Goal: Check status: Check status

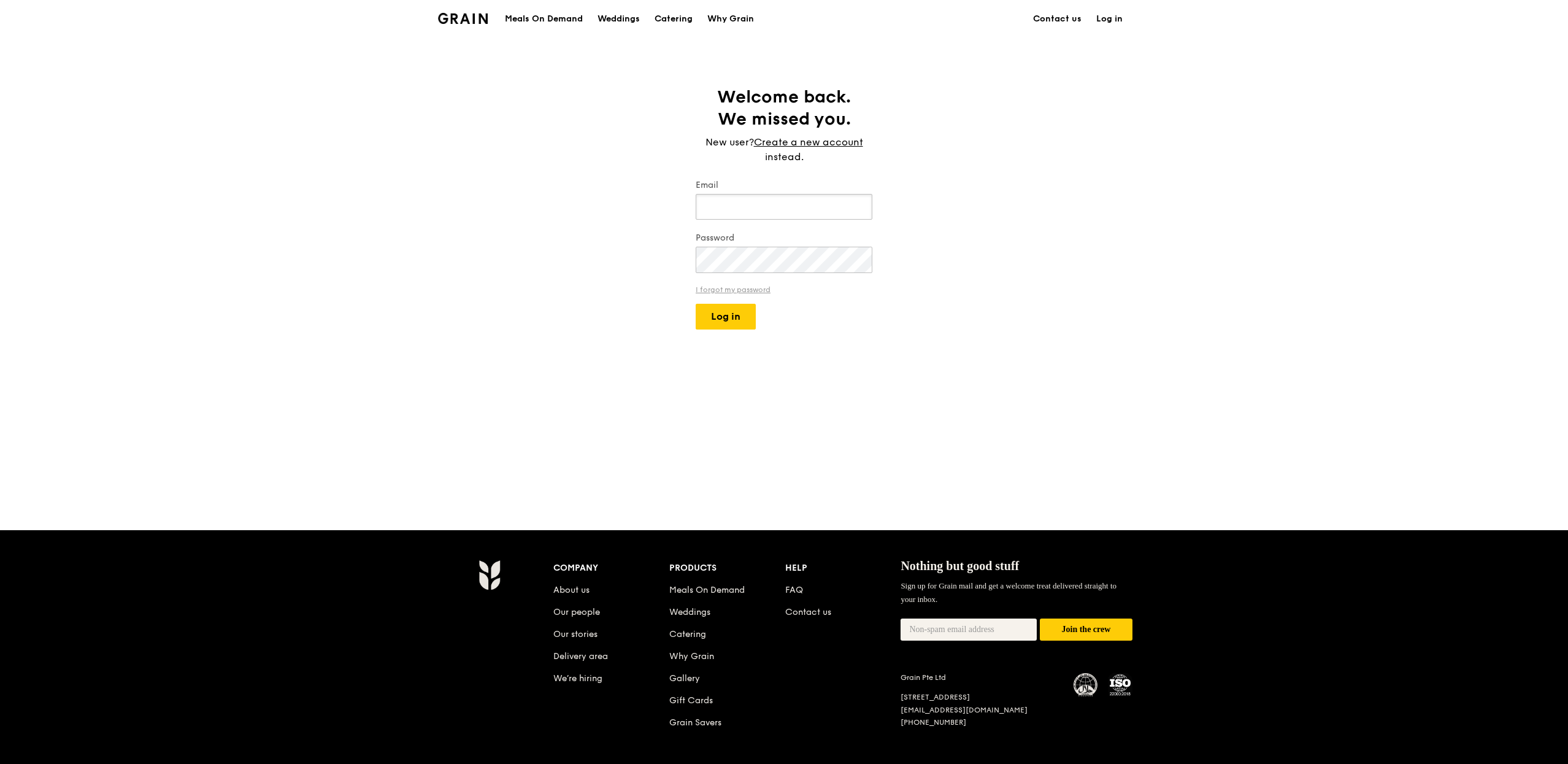
type input "eliza@grain.com.sg"
click at [741, 317] on button "Log in" at bounding box center [725, 316] width 60 height 25
select select "100"
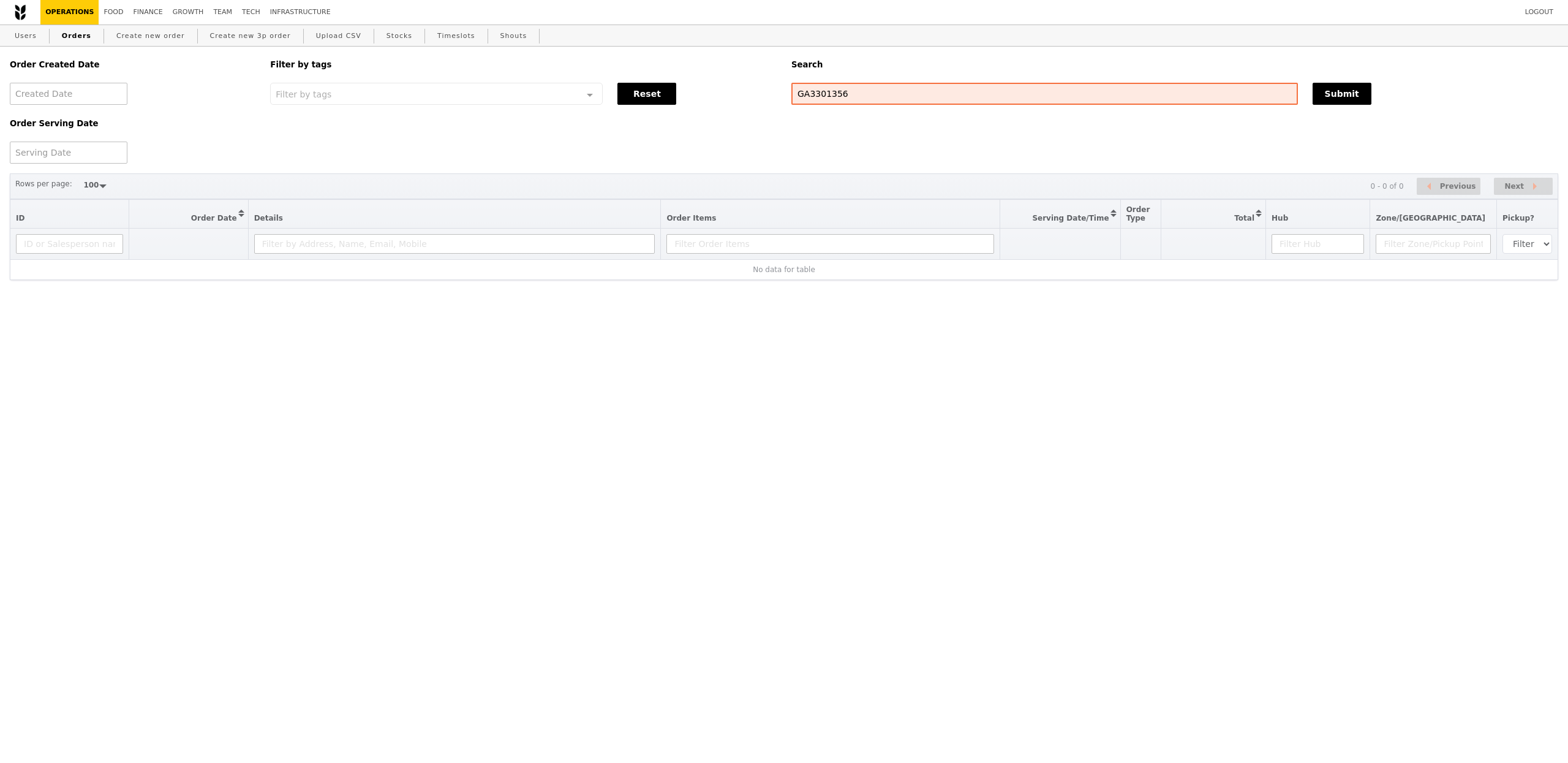
select select "100"
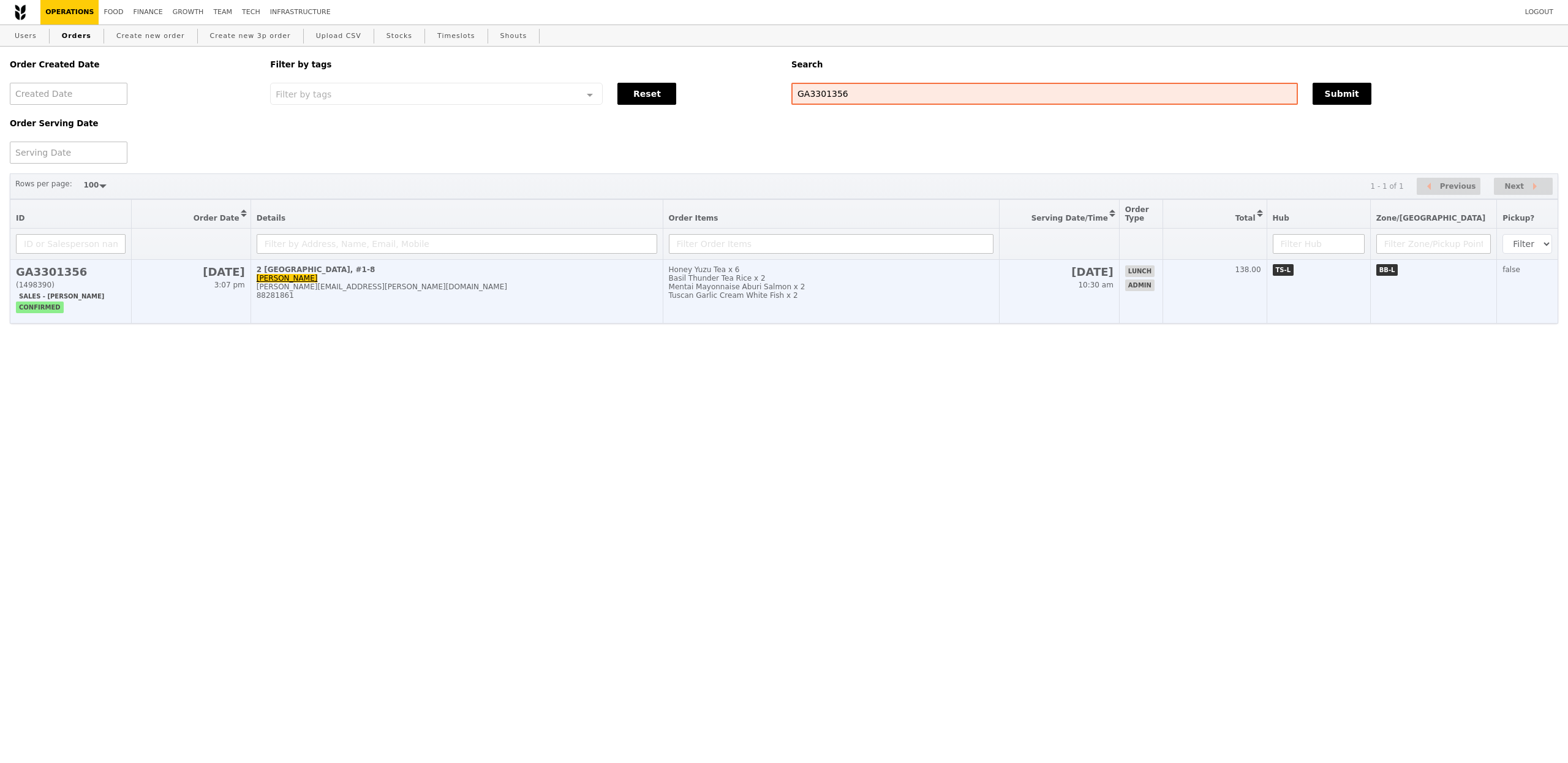
click at [528, 284] on td "2 International Business Park, #1-8 Shirley Lam shirley.lam@bd.com 88281861" at bounding box center [457, 291] width 412 height 64
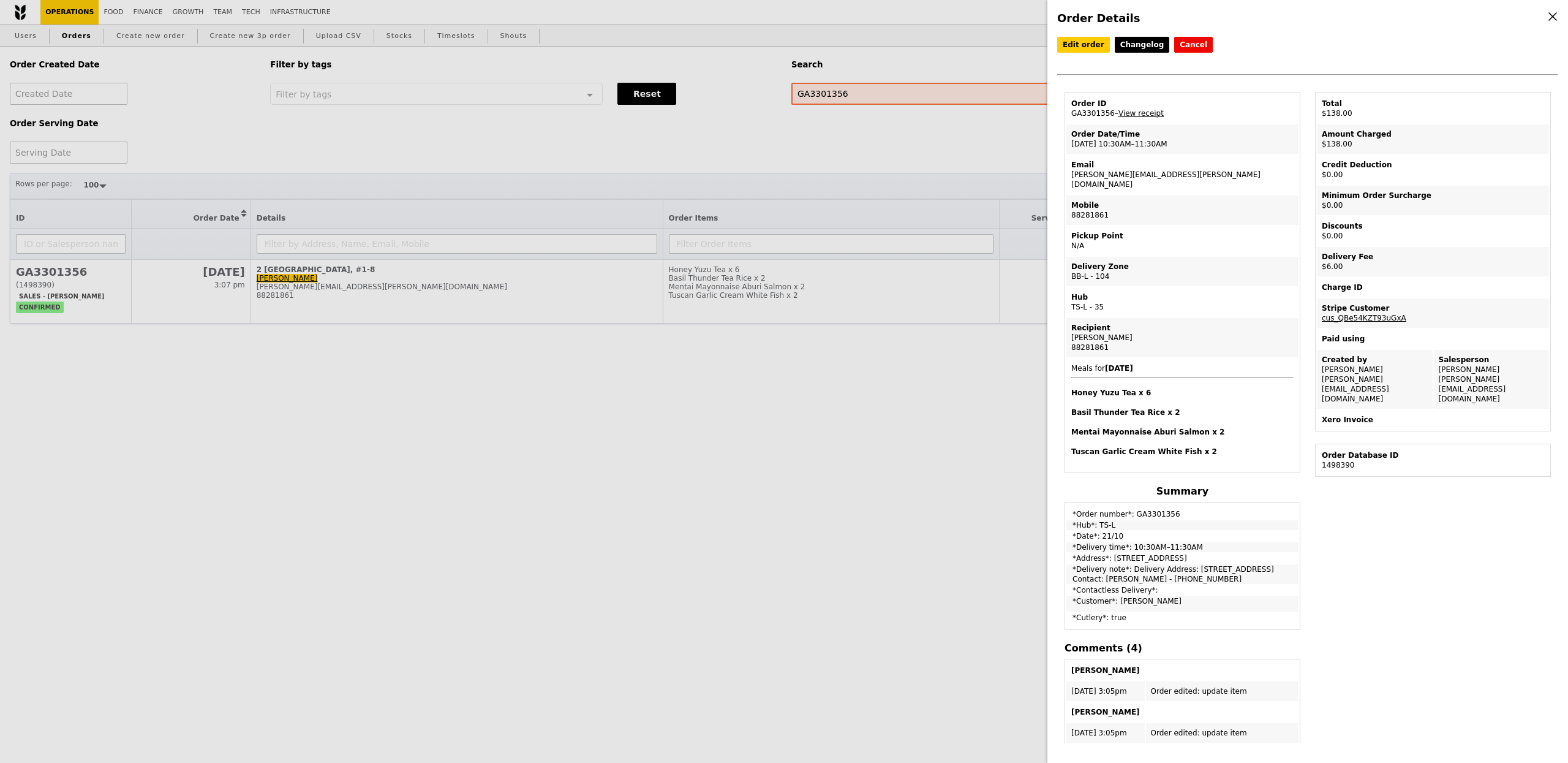
click at [151, 14] on div "Order Details Edit order Changelog Cancel Order ID GA3301356 – View receipt Ord…" at bounding box center [784, 382] width 1568 height 763
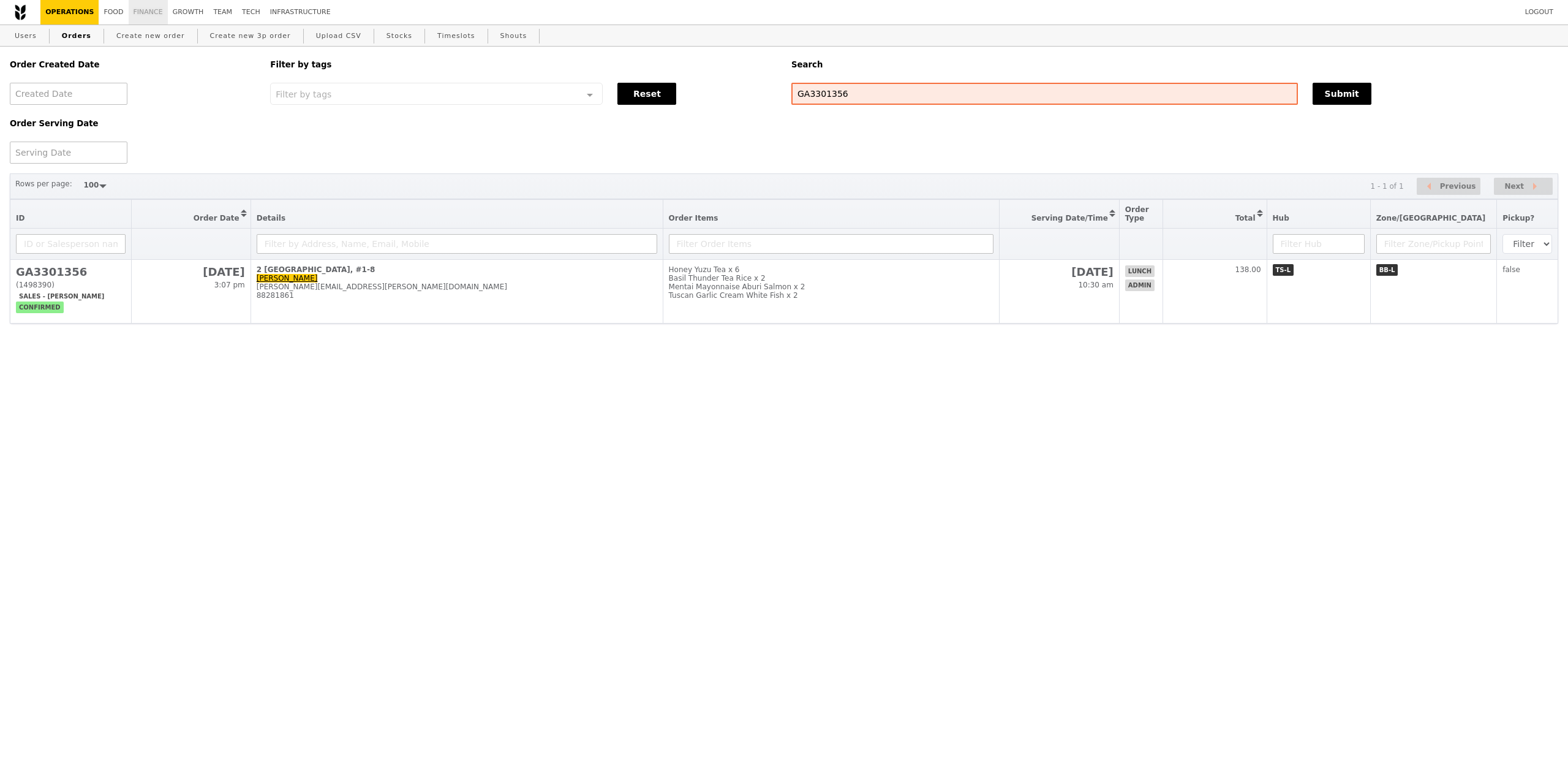
click at [146, 15] on link "Finance" at bounding box center [148, 12] width 39 height 25
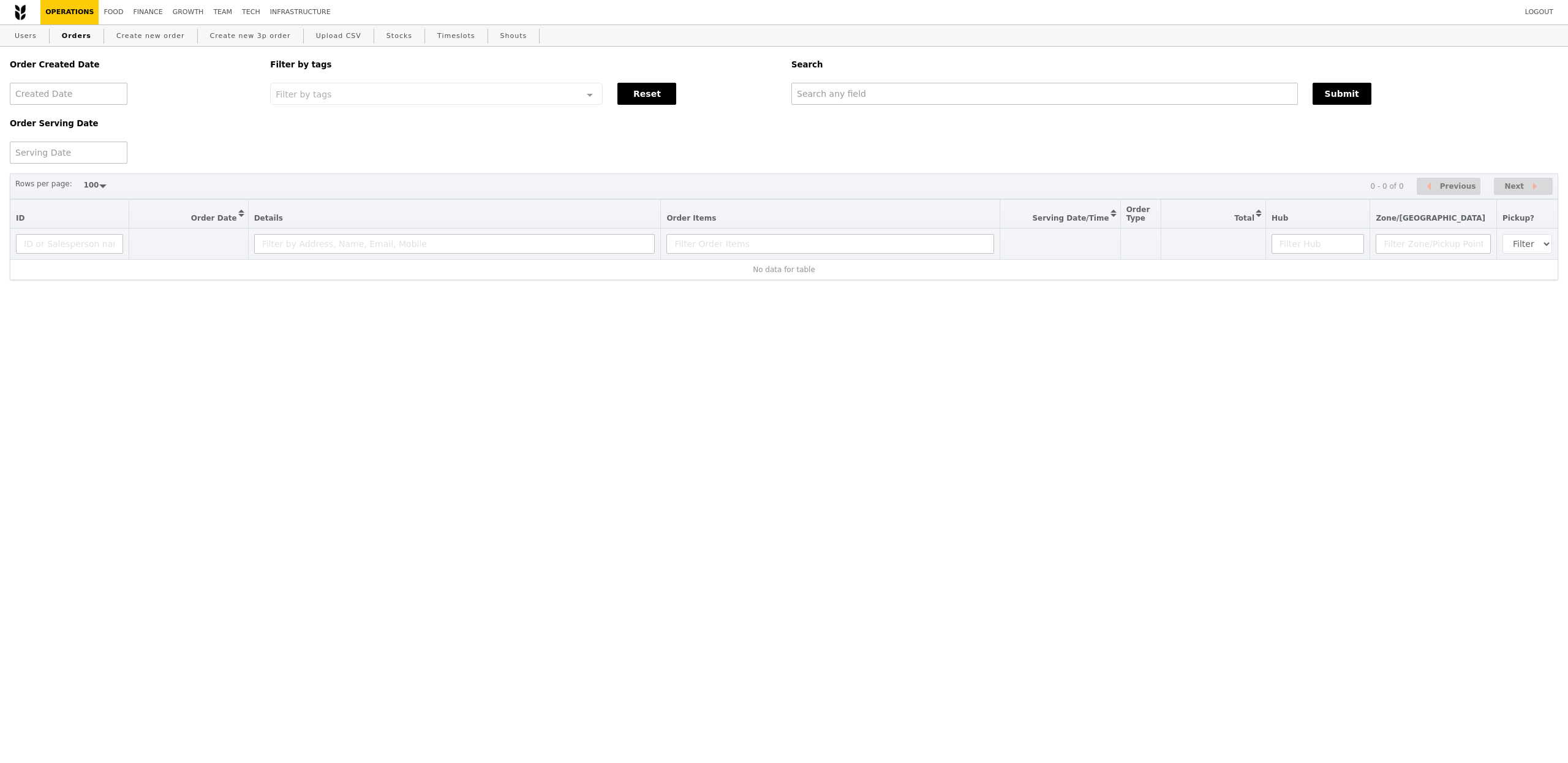
select select "100"
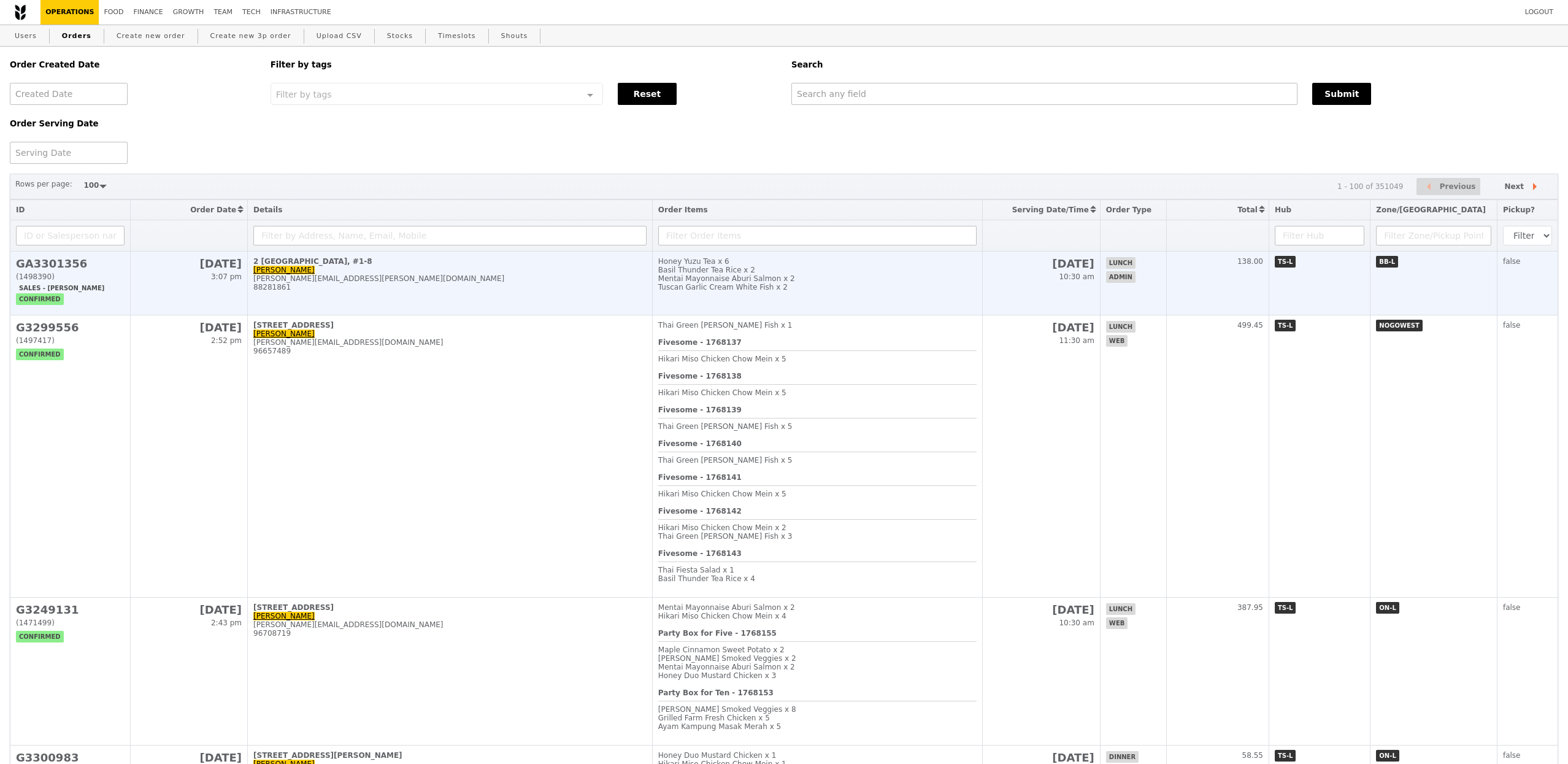
click at [552, 283] on div "shirley.lam@bd.com" at bounding box center [449, 278] width 393 height 9
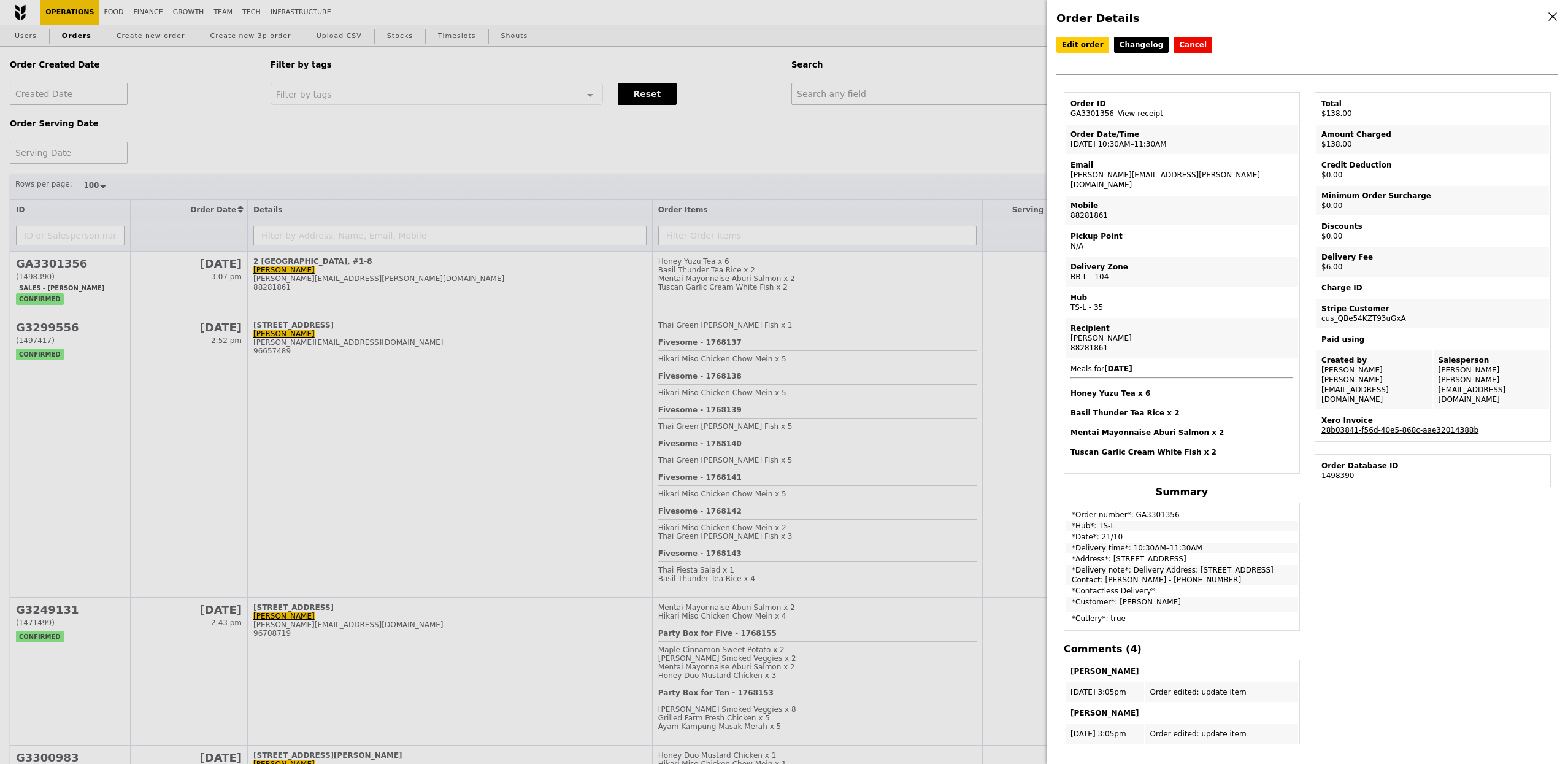
click at [1359, 426] on link "28b03841-f56d-40e5-868c-aae32014388b" at bounding box center [1400, 430] width 157 height 9
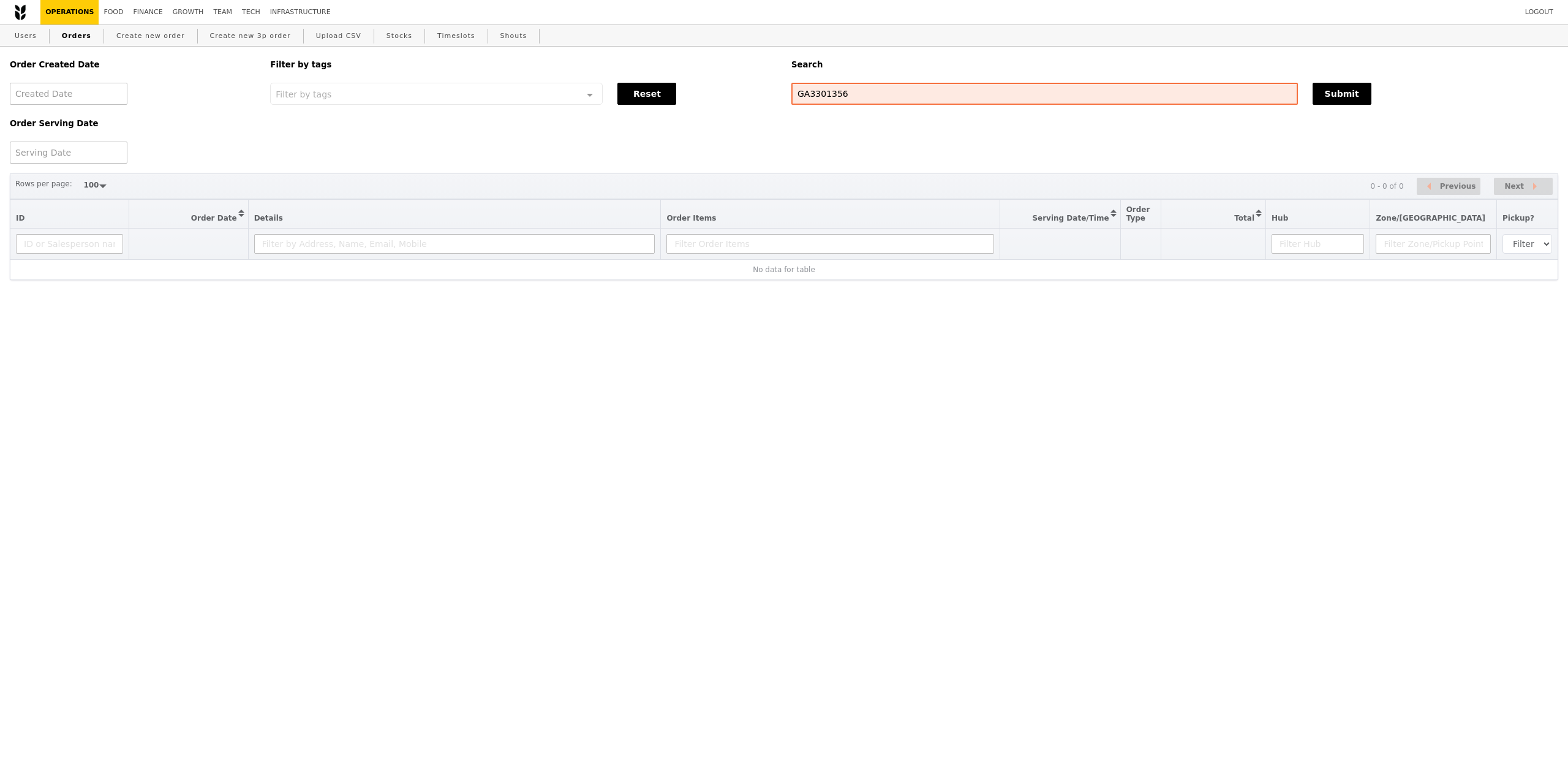
select select "100"
click at [765, 333] on div "Order Created Date Order Serving Date Filter by tags Filter by tags Meal_Plan W…" at bounding box center [784, 244] width 1568 height 395
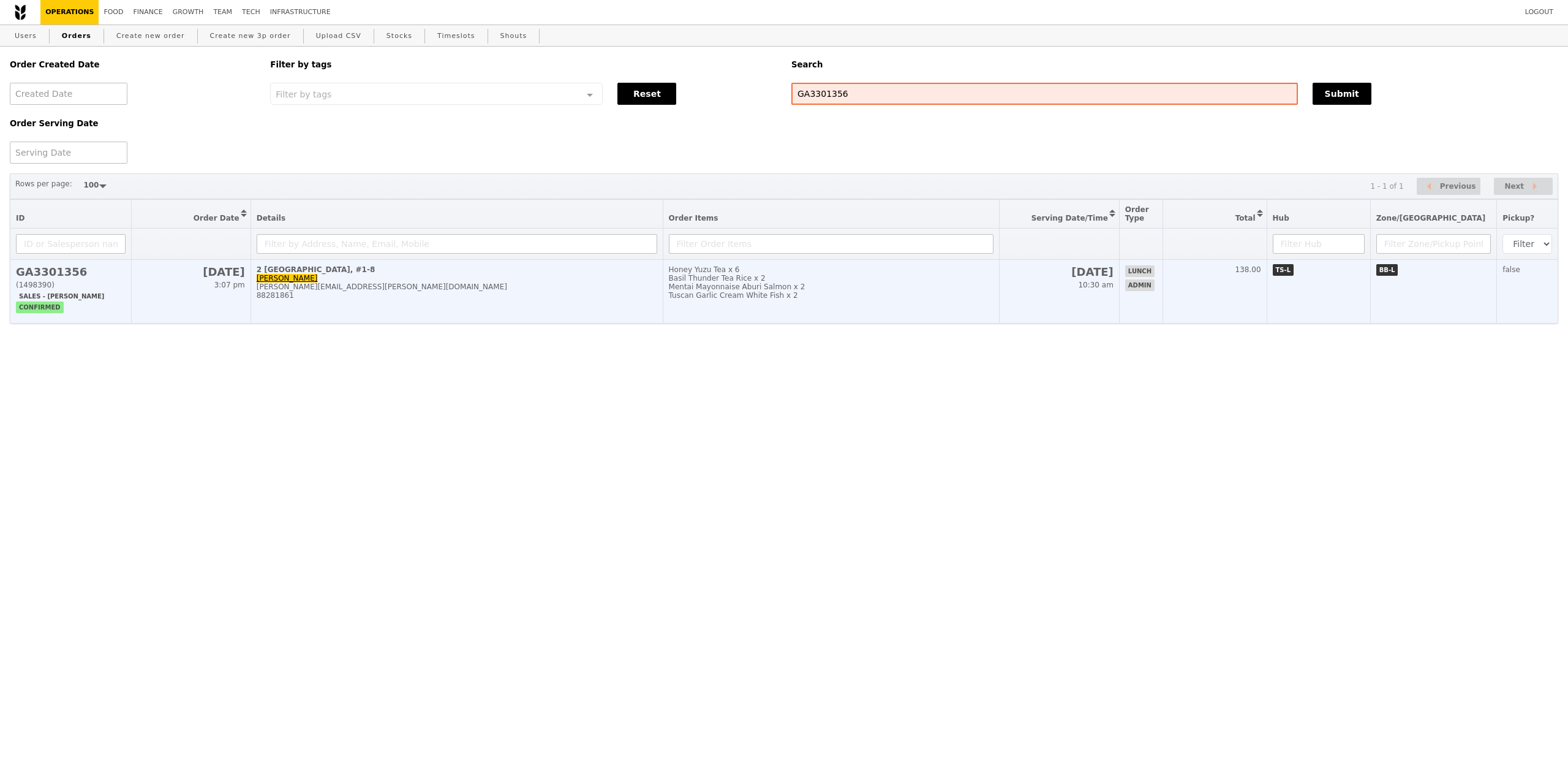
click at [805, 324] on td "Honey Yuzu Tea x 6 Basil Thunder Tea Rice x 2 Mentai Mayonnaise Aburi Salmon x …" at bounding box center [831, 291] width 337 height 64
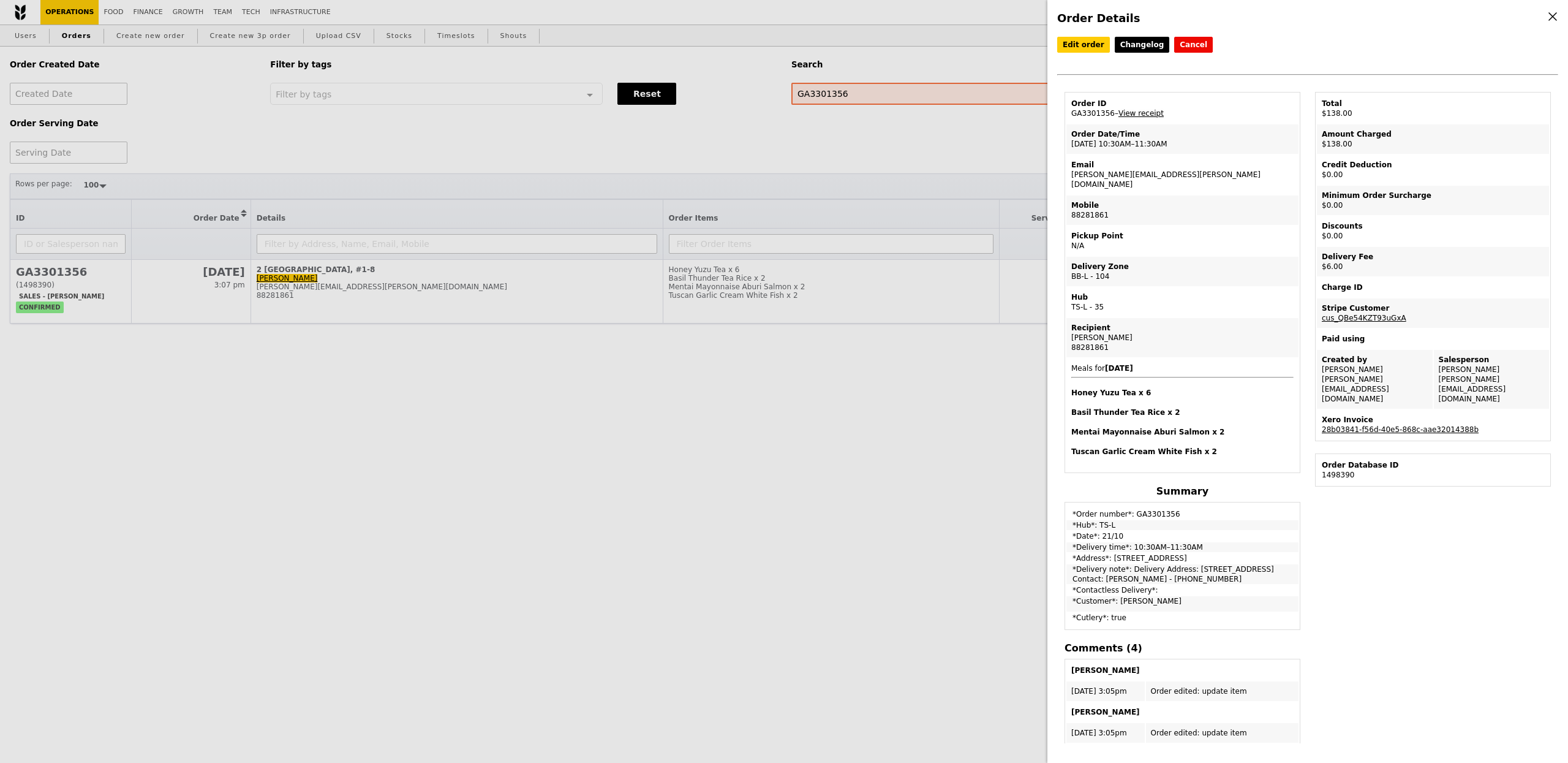
click at [1140, 114] on link "View receipt" at bounding box center [1141, 113] width 45 height 9
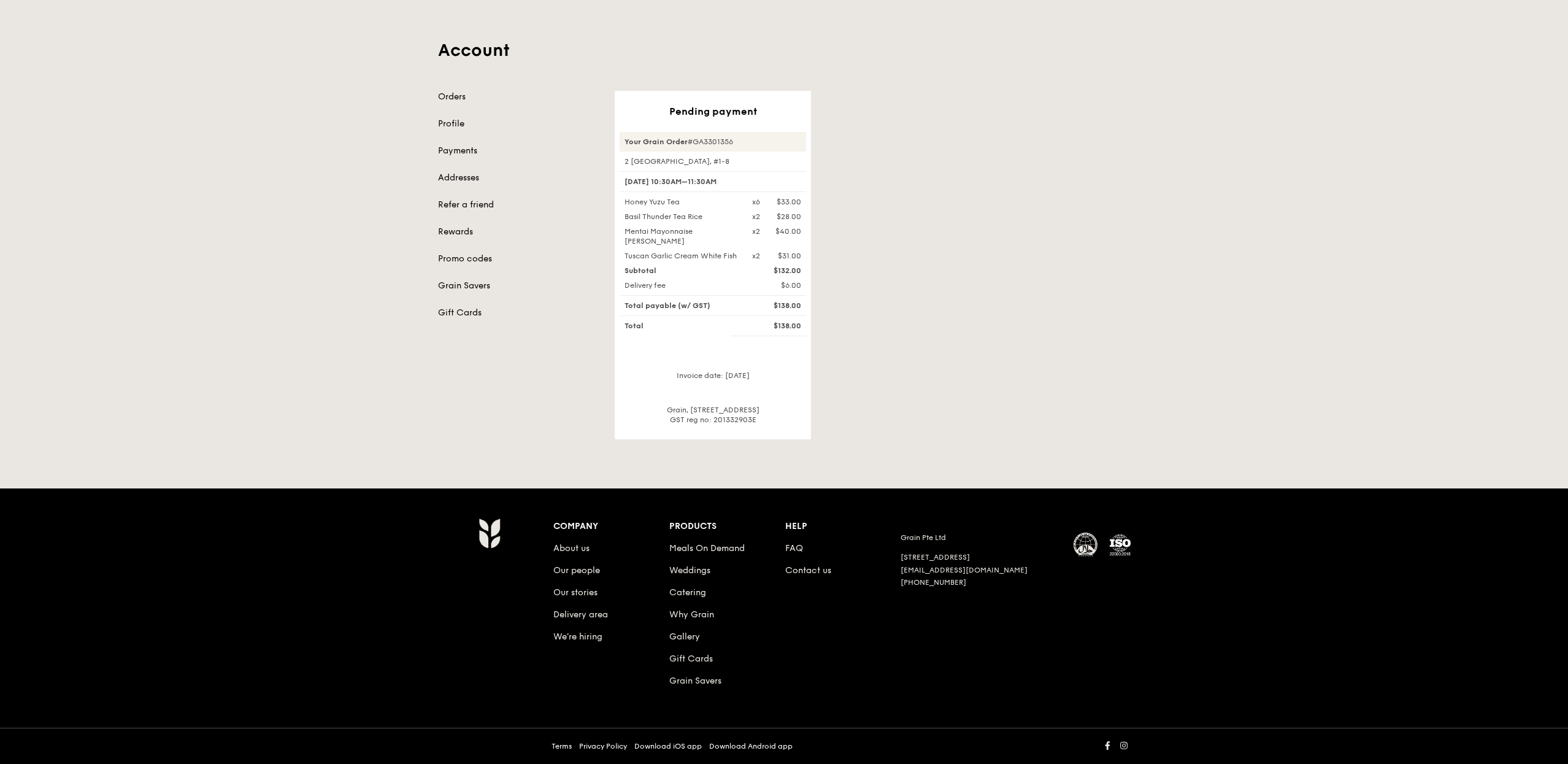
scroll to position [57, 0]
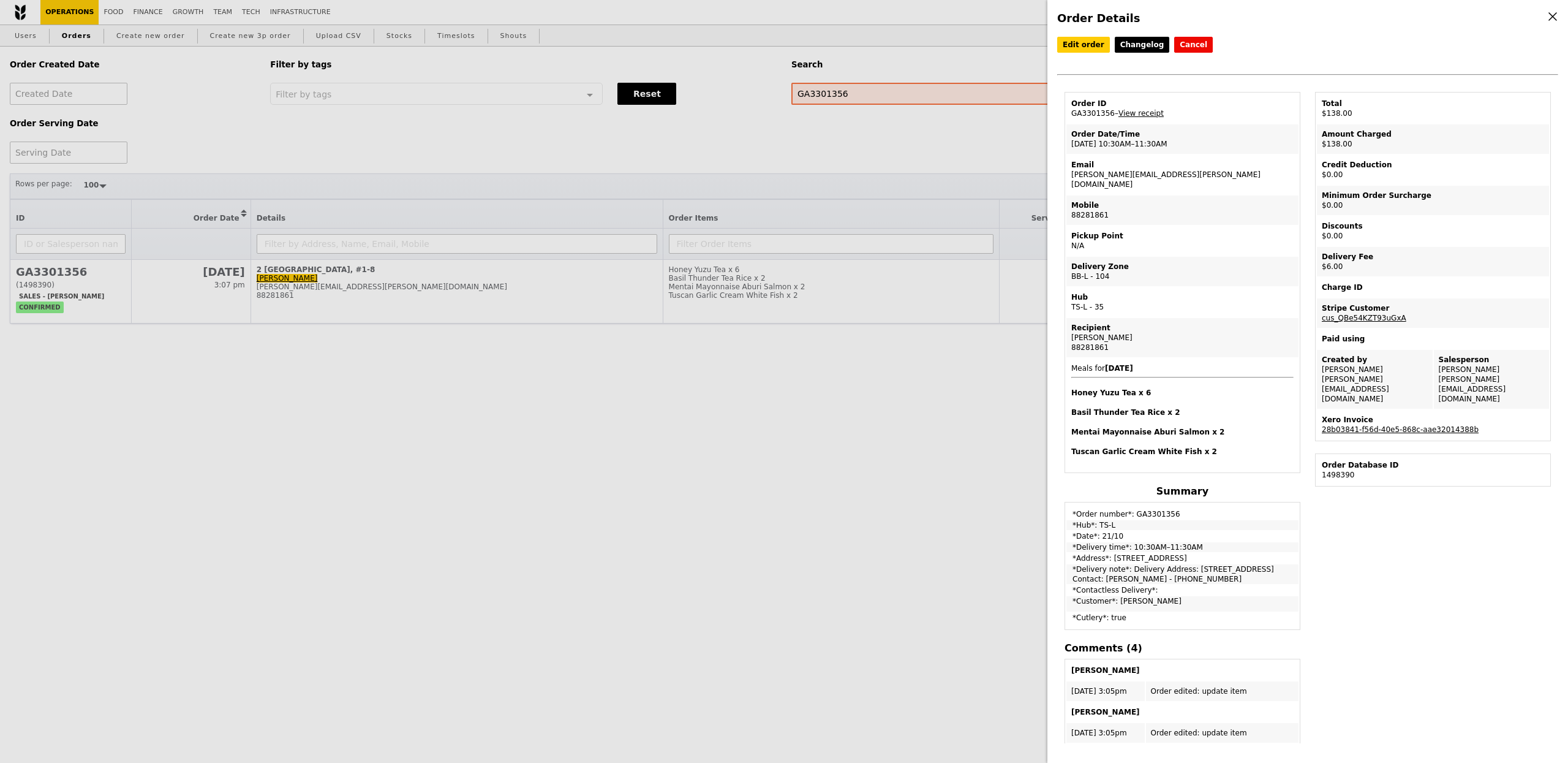
select select "100"
click at [1388, 414] on td "Xero Invoice 28b03841-f56d-40e5-868c-aae32014388b" at bounding box center [1433, 425] width 232 height 29
click at [1390, 426] on link "28b03841-f56d-40e5-868c-aae32014388b" at bounding box center [1400, 430] width 157 height 9
